Goal: Find specific page/section: Find specific page/section

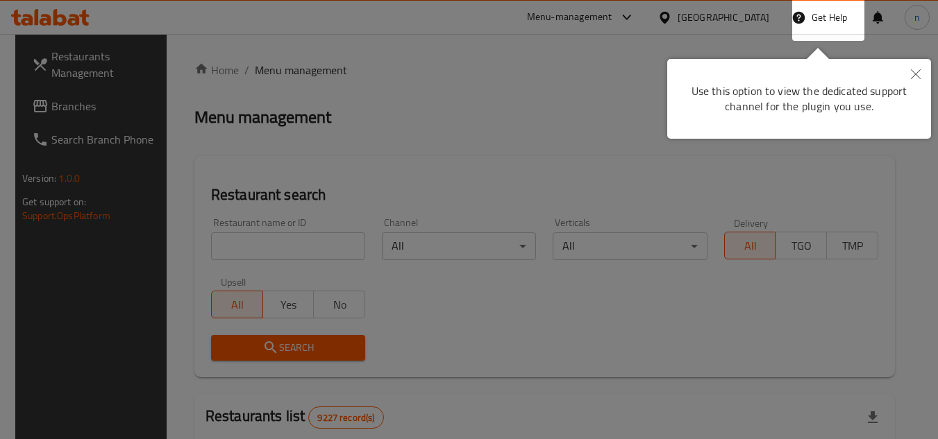
click at [917, 75] on icon "Close" at bounding box center [916, 74] width 10 height 10
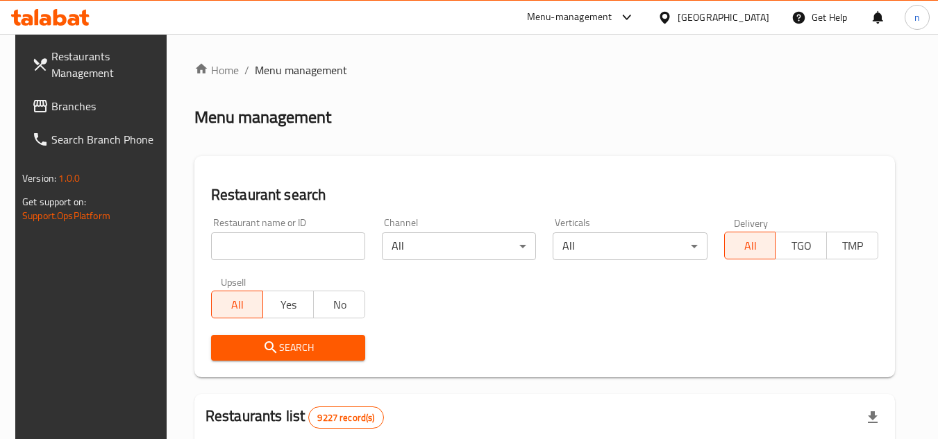
click at [755, 23] on div "[GEOGRAPHIC_DATA]" at bounding box center [724, 17] width 92 height 15
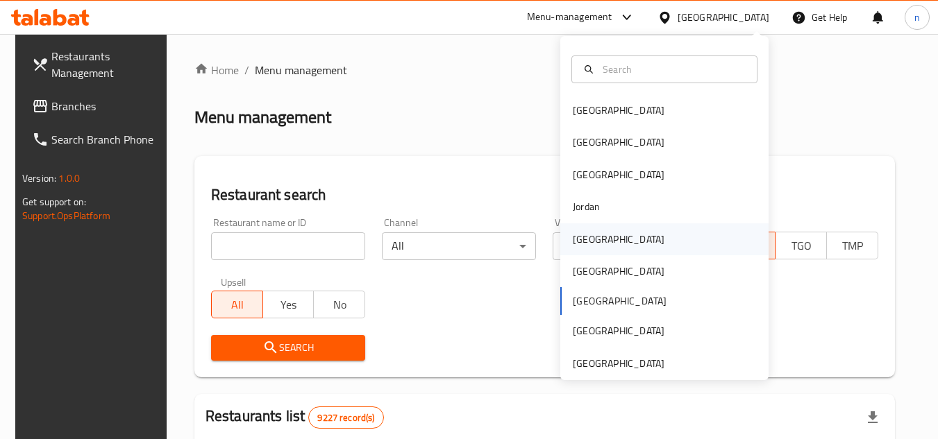
click at [586, 243] on div "[GEOGRAPHIC_DATA]" at bounding box center [619, 239] width 92 height 15
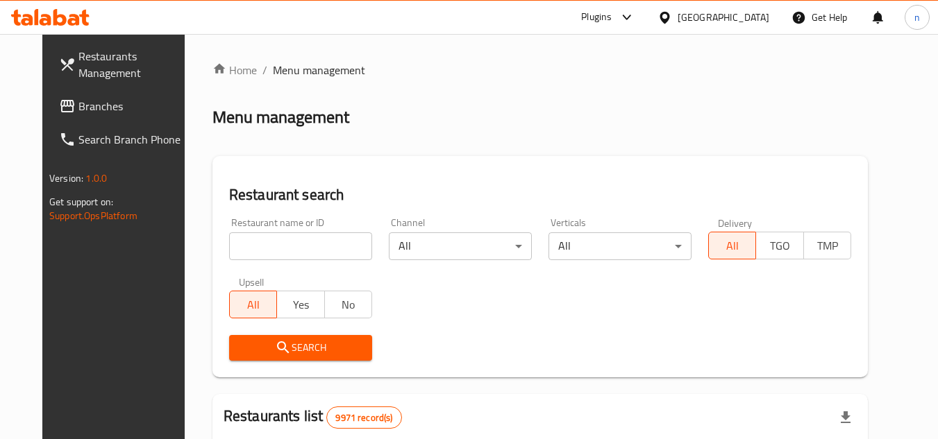
click at [635, 13] on icon at bounding box center [627, 17] width 17 height 17
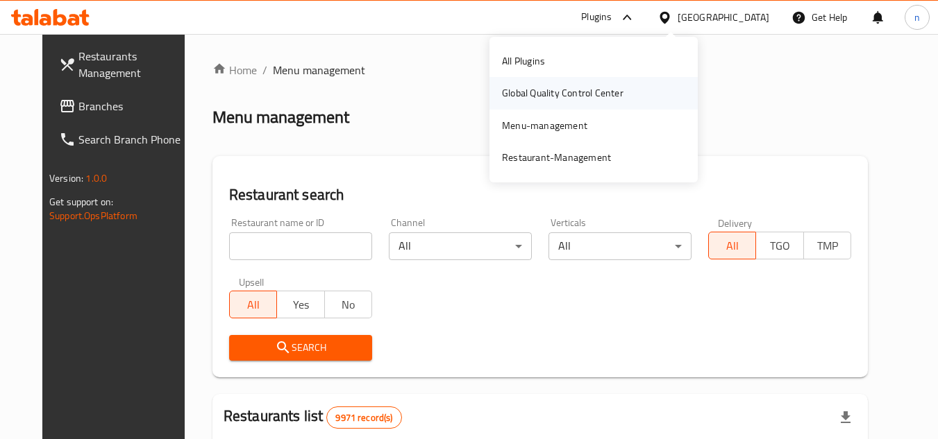
click at [553, 88] on div "Global Quality Control Center" at bounding box center [562, 92] width 121 height 15
